Goal: Task Accomplishment & Management: Manage account settings

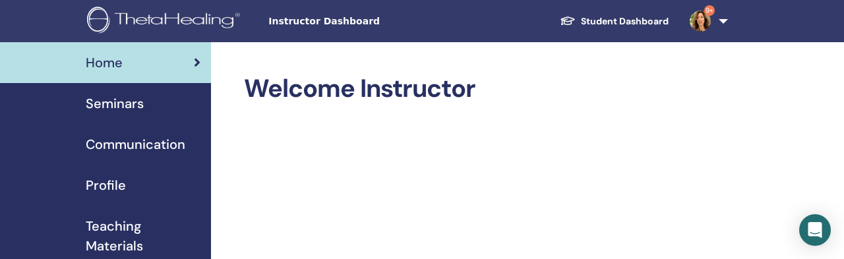
click at [108, 94] on span "Seminars" at bounding box center [115, 104] width 58 height 20
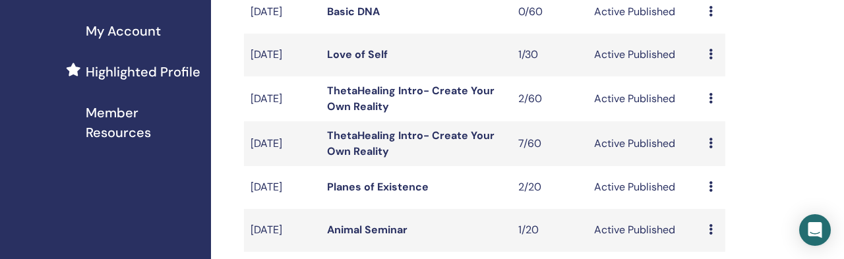
scroll to position [339, 0]
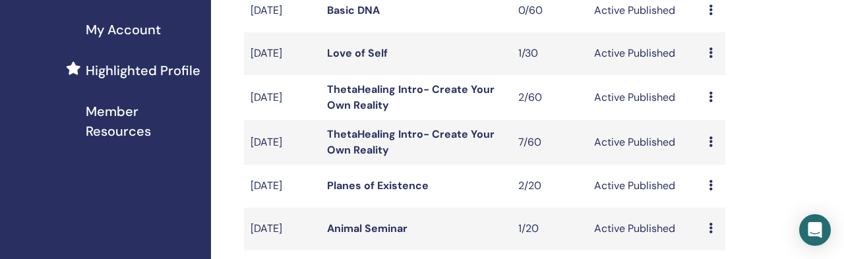
click at [341, 221] on link "Animal Seminar" at bounding box center [367, 228] width 80 height 14
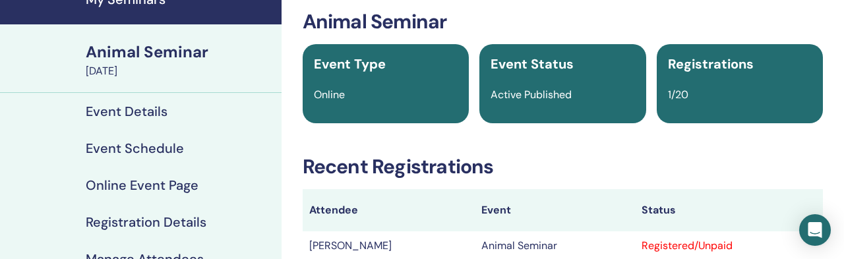
scroll to position [69, 0]
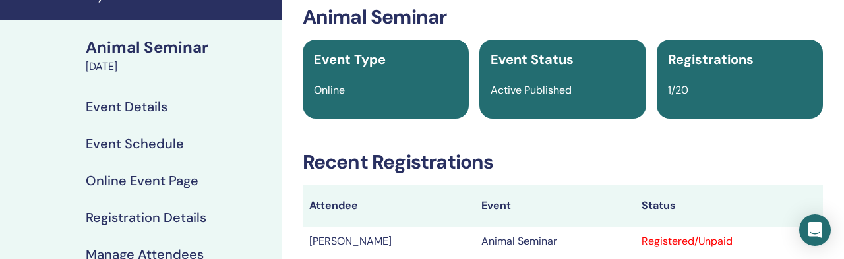
click at [133, 247] on h4 "Manage Attendees" at bounding box center [145, 255] width 118 height 16
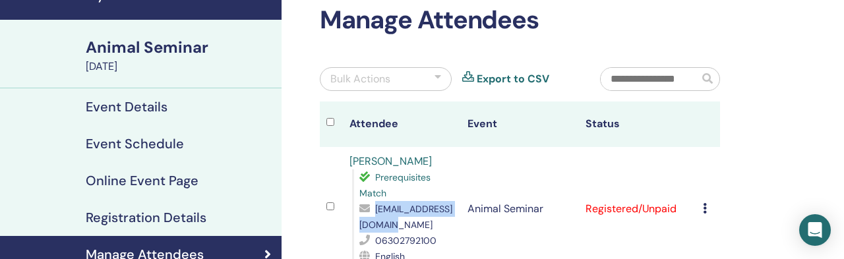
drag, startPoint x: 434, startPoint y: 120, endPoint x: 365, endPoint y: 121, distance: 69.2
click at [365, 201] on div "t.fruzsina95@gmail.com" at bounding box center [406, 217] width 95 height 32
copy div "t.fruzsina95@gmail.com"
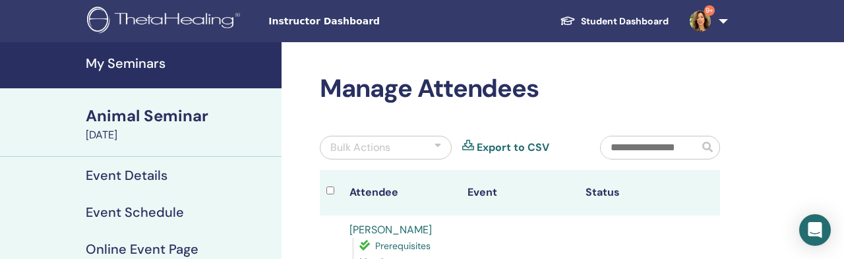
click at [102, 59] on h4 "My Seminars" at bounding box center [180, 63] width 188 height 16
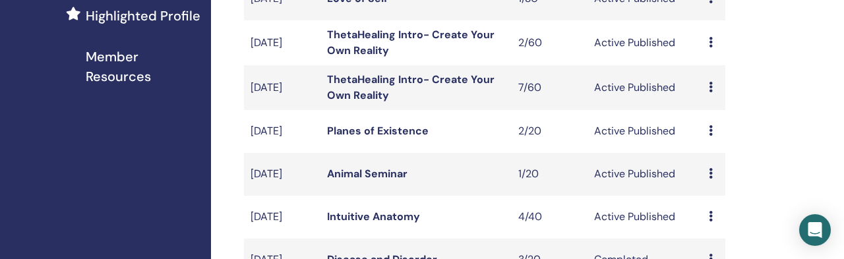
scroll to position [395, 0]
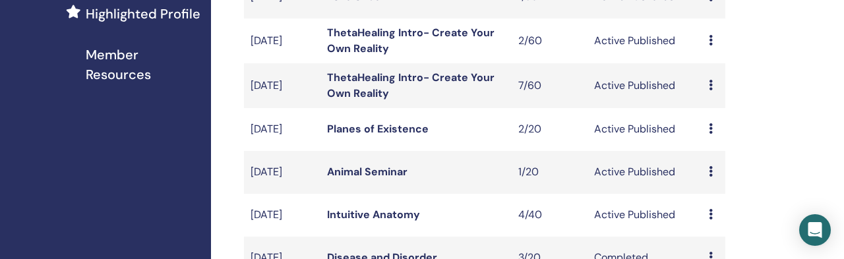
click at [341, 165] on link "Animal Seminar" at bounding box center [367, 172] width 80 height 14
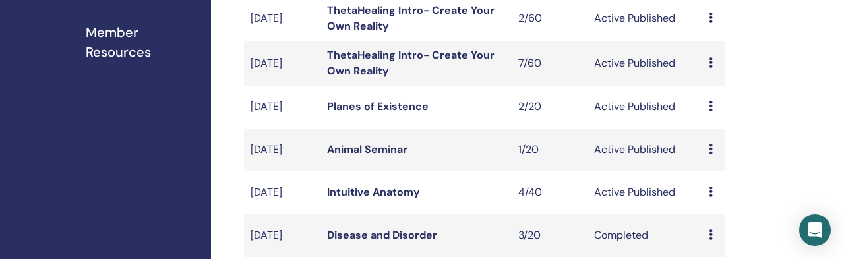
scroll to position [419, 0]
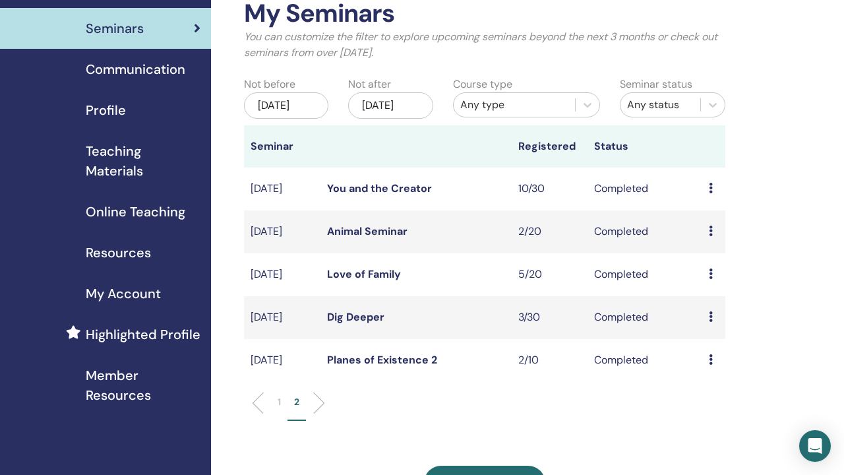
scroll to position [77, 0]
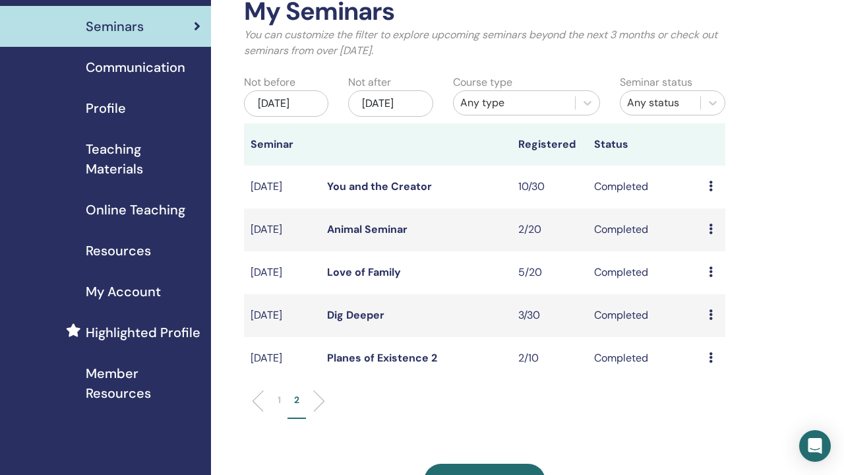
click at [353, 208] on td "Animal Seminar" at bounding box center [415, 229] width 191 height 43
click at [345, 222] on link "Animal Seminar" at bounding box center [367, 229] width 80 height 14
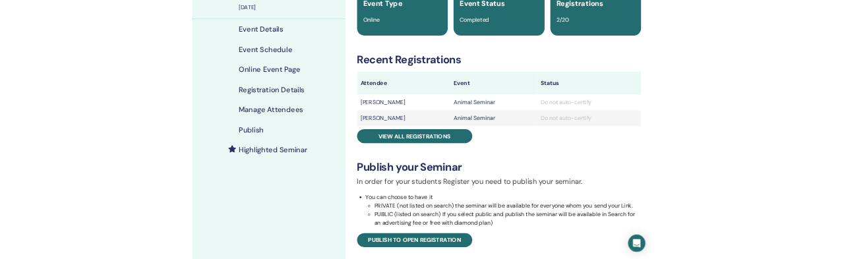
scroll to position [125, 0]
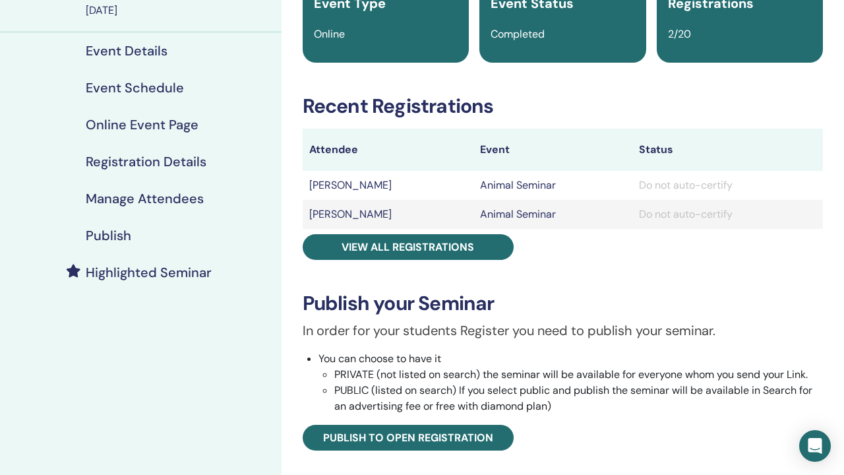
click at [134, 190] on h4 "Manage Attendees" at bounding box center [145, 198] width 118 height 16
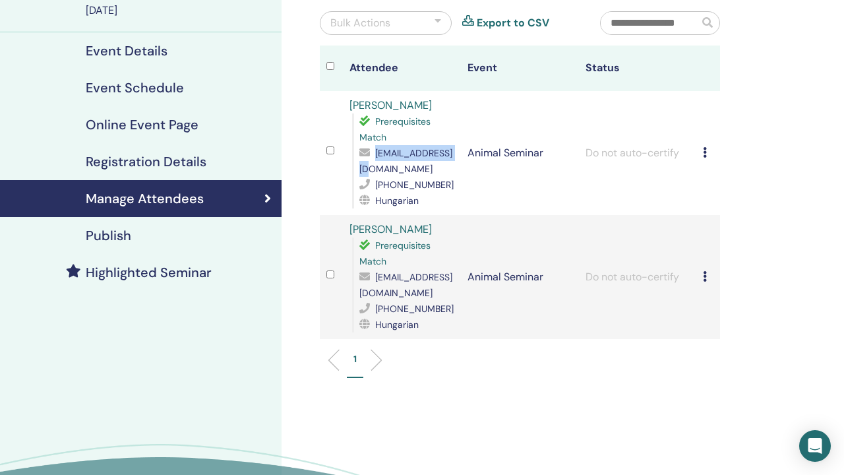
drag, startPoint x: 426, startPoint y: 63, endPoint x: 368, endPoint y: 65, distance: 58.1
click at [368, 145] on div "[EMAIL_ADDRESS][DOMAIN_NAME]" at bounding box center [406, 161] width 95 height 32
copy div "[EMAIL_ADDRESS][DOMAIN_NAME]"
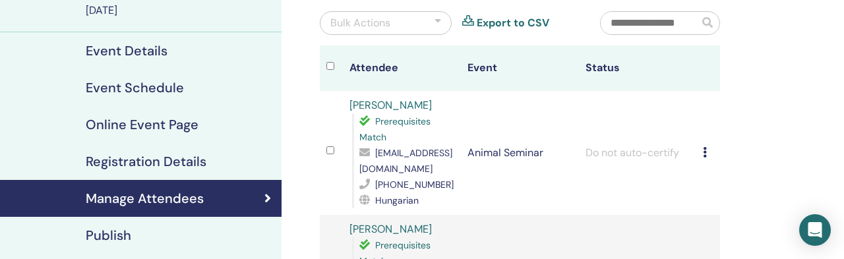
drag, startPoint x: 427, startPoint y: 119, endPoint x: 364, endPoint y: 121, distance: 63.3
copy div "[EMAIL_ADDRESS][DOMAIN_NAME]"
